Goal: Information Seeking & Learning: Learn about a topic

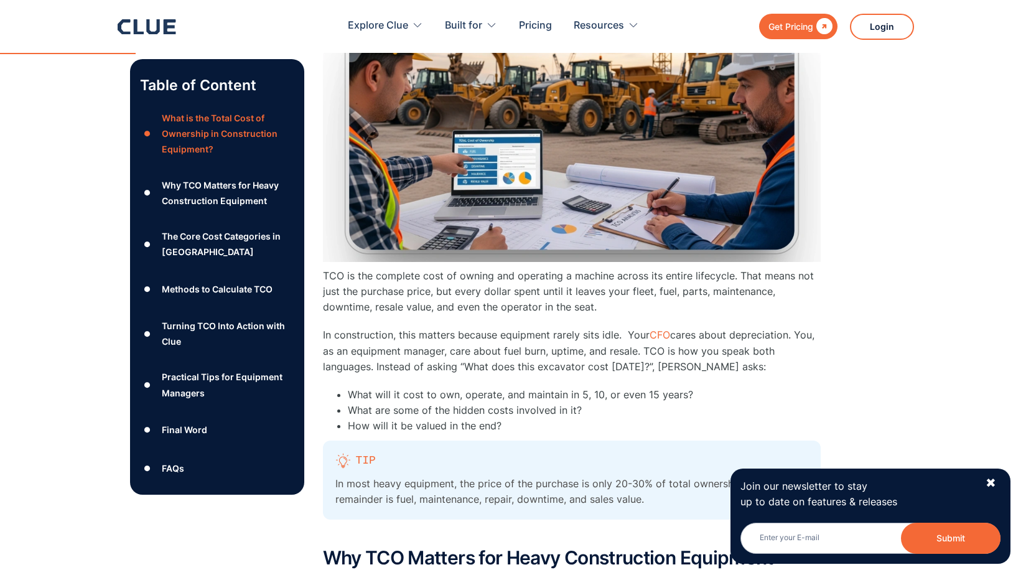
scroll to position [996, 0]
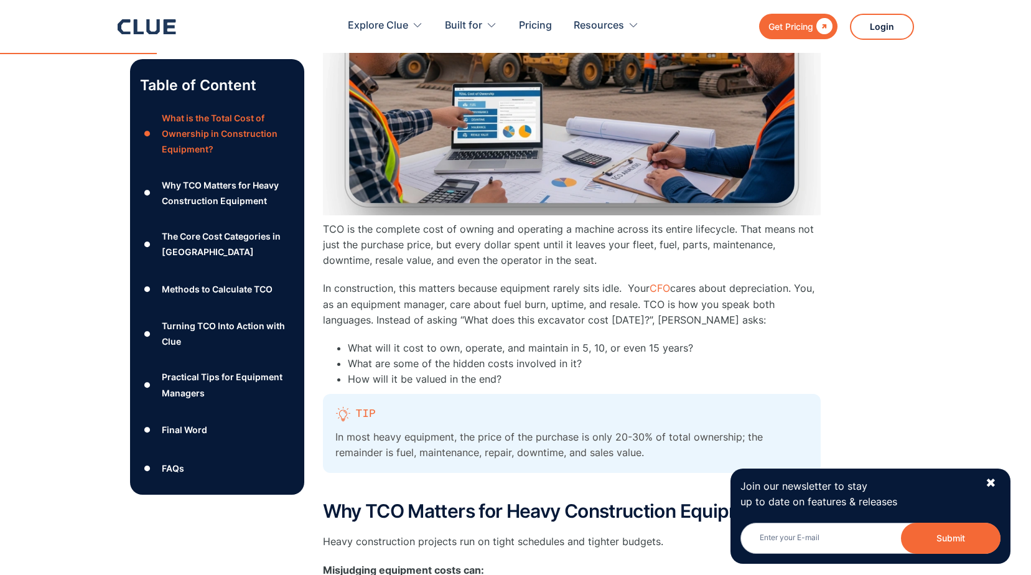
click at [229, 289] on div "Methods to Calculate TCO" at bounding box center [217, 289] width 111 height 16
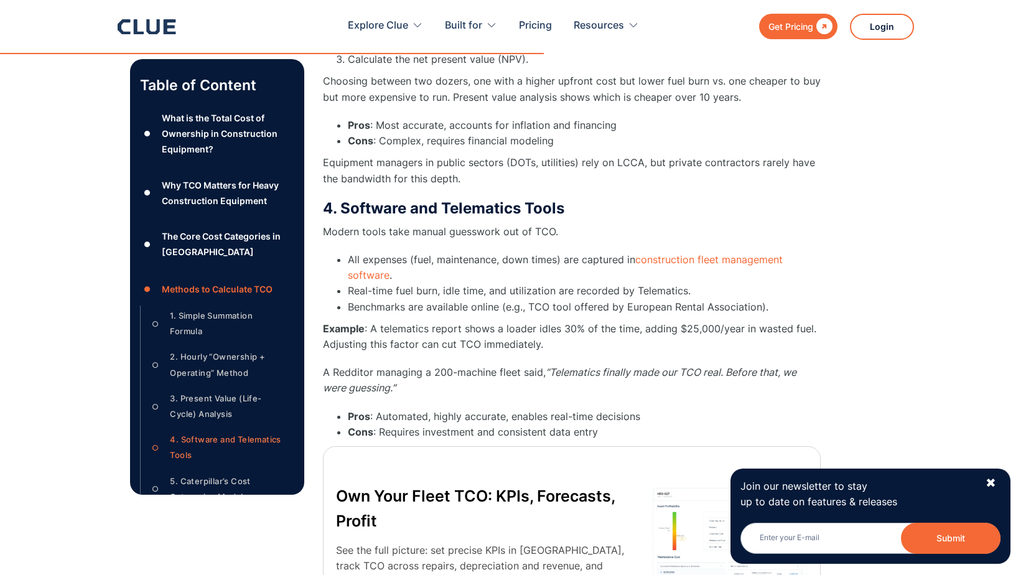
scroll to position [4061, 0]
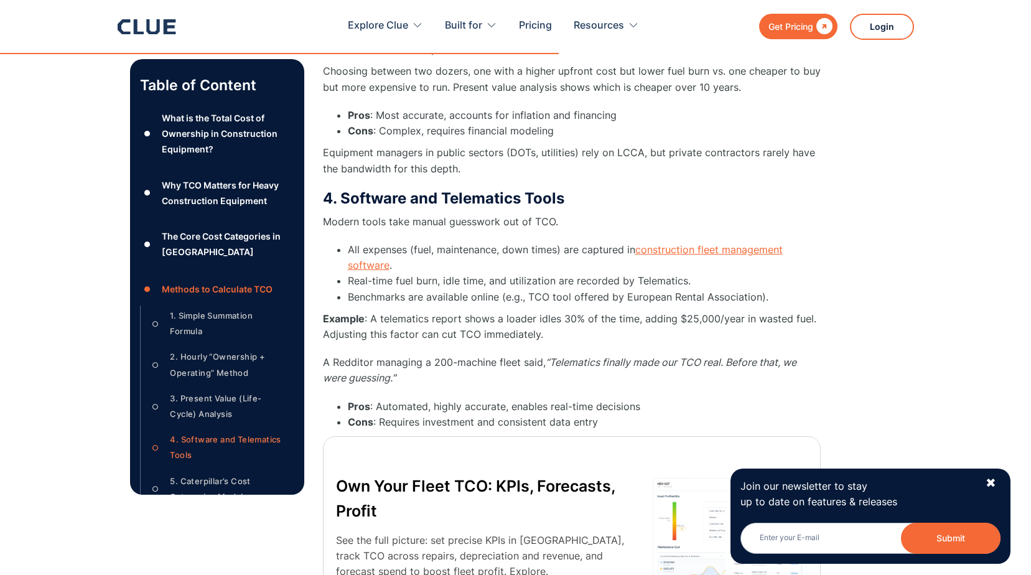
click at [692, 251] on link "construction fleet management software" at bounding box center [565, 257] width 435 height 28
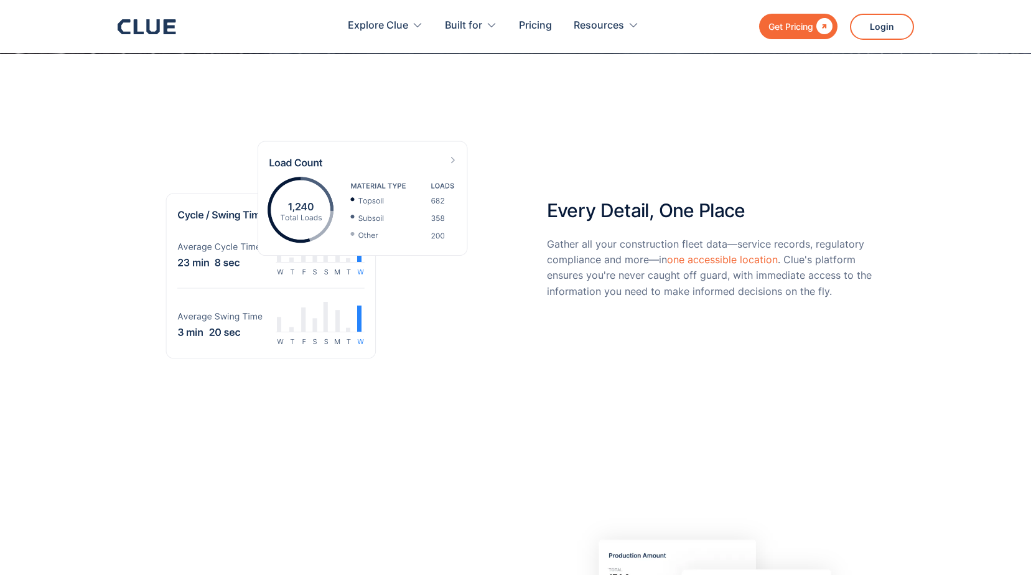
scroll to position [187, 0]
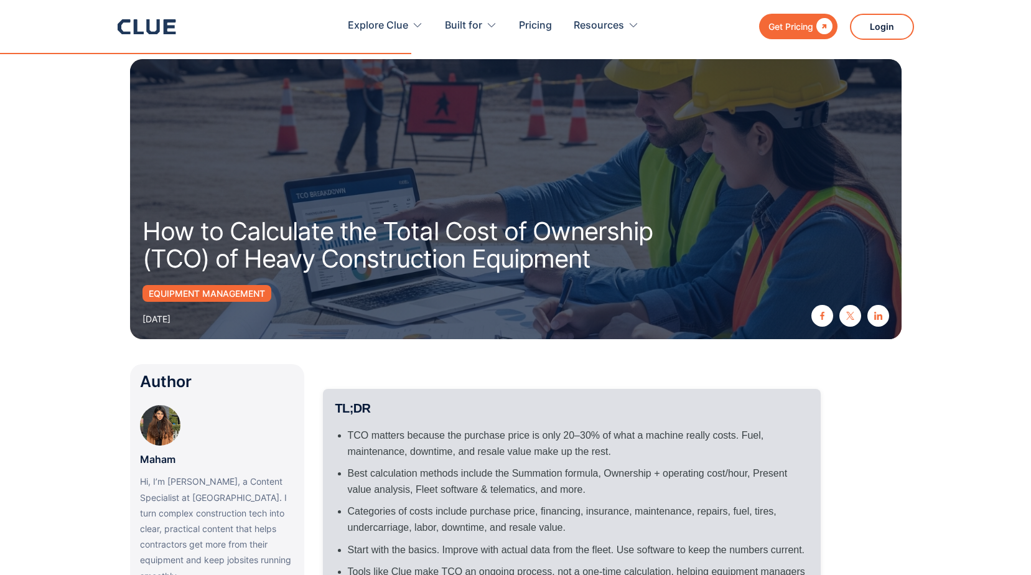
scroll to position [2725, 0]
